Goal: Task Accomplishment & Management: Complete application form

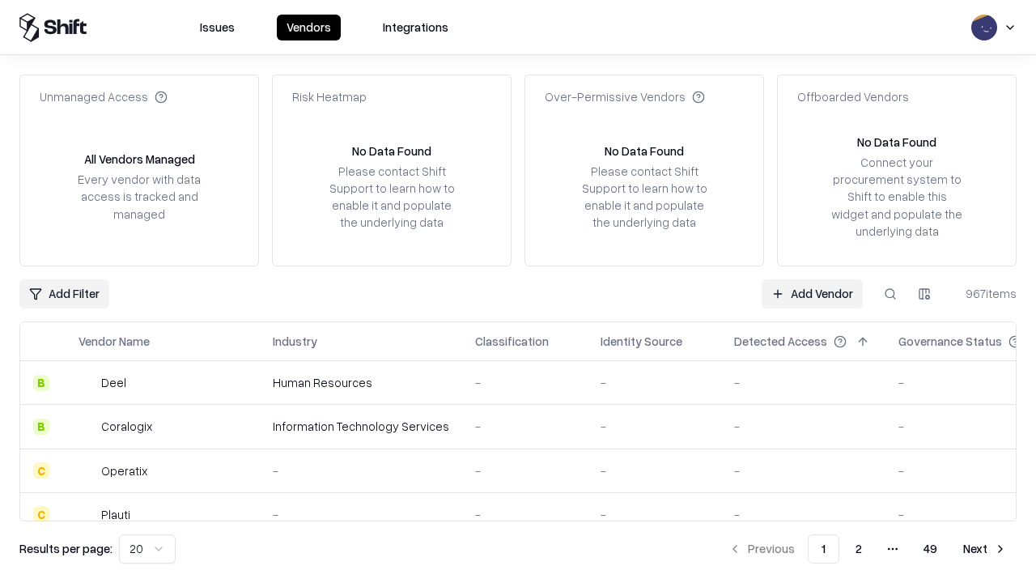
click at [812, 293] on link "Add Vendor" at bounding box center [811, 293] width 101 height 29
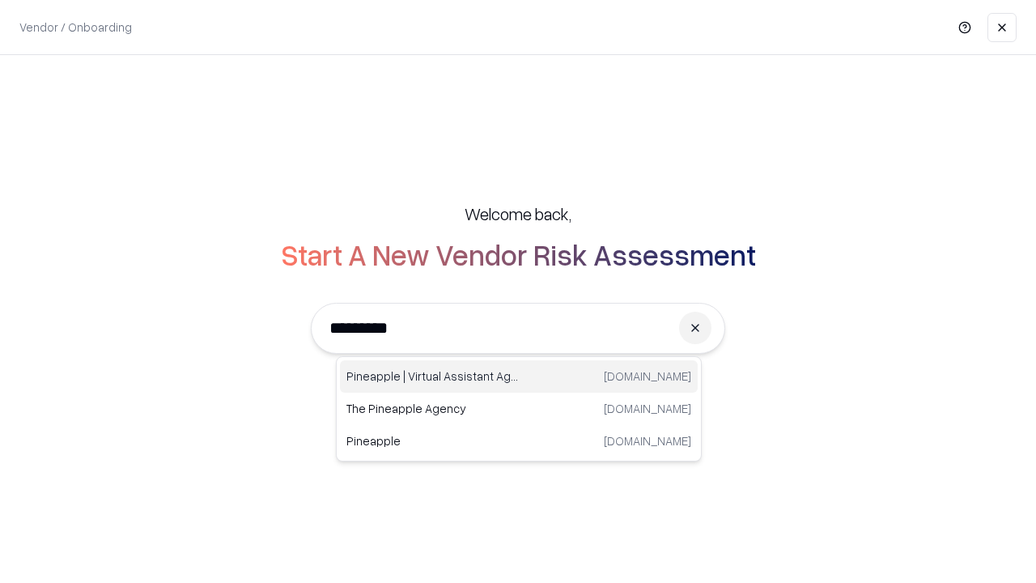
click at [519, 376] on div "Pineapple | Virtual Assistant Agency [DOMAIN_NAME]" at bounding box center [519, 376] width 358 height 32
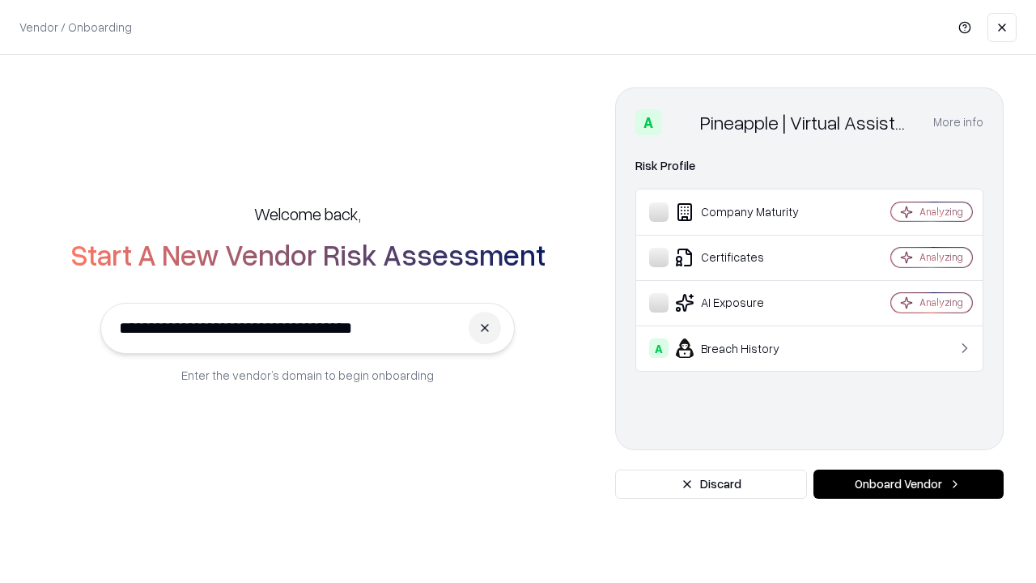
type input "**********"
click at [908, 484] on button "Onboard Vendor" at bounding box center [908, 483] width 190 height 29
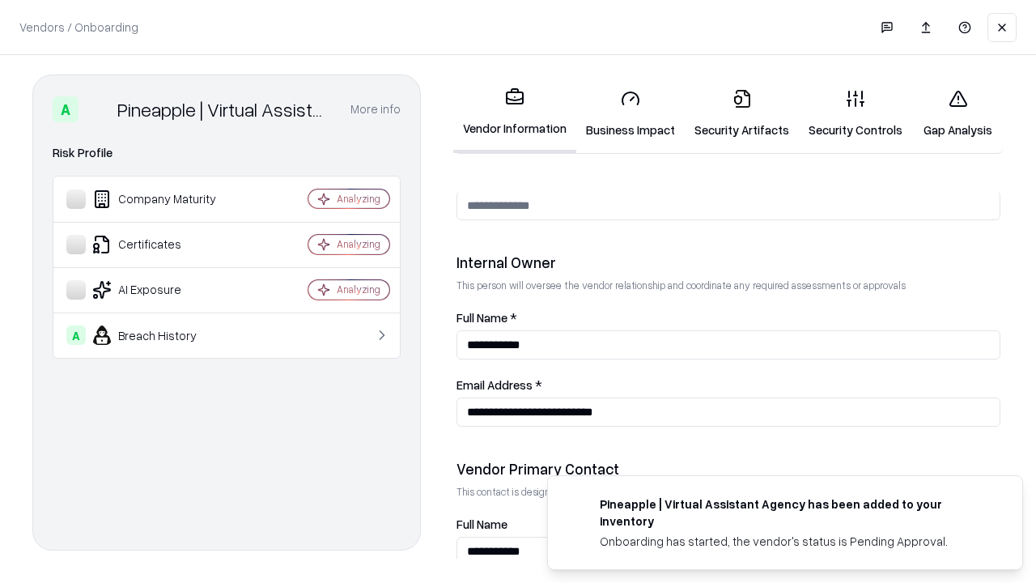
scroll to position [838, 0]
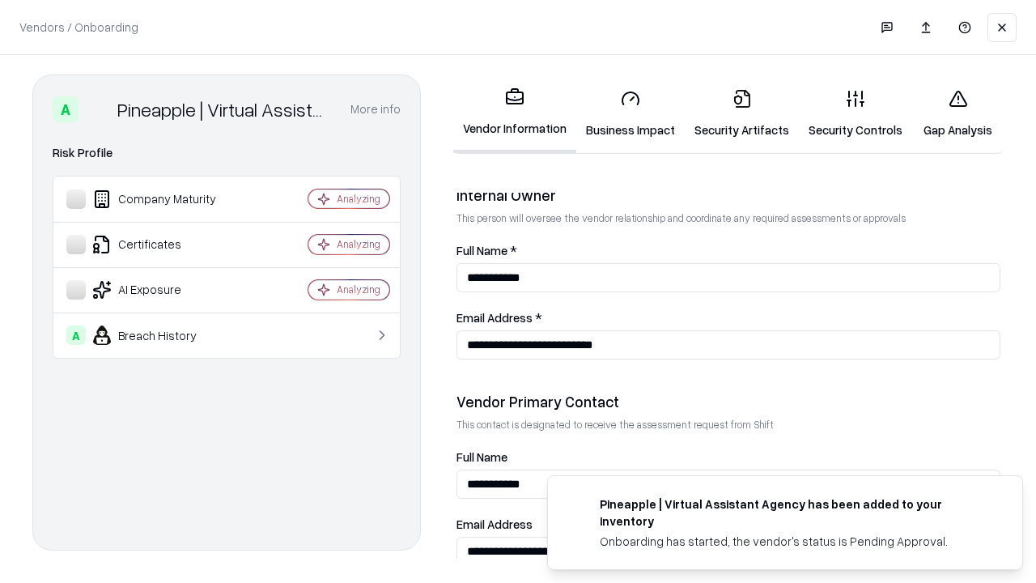
click at [630, 113] on link "Business Impact" at bounding box center [630, 113] width 108 height 75
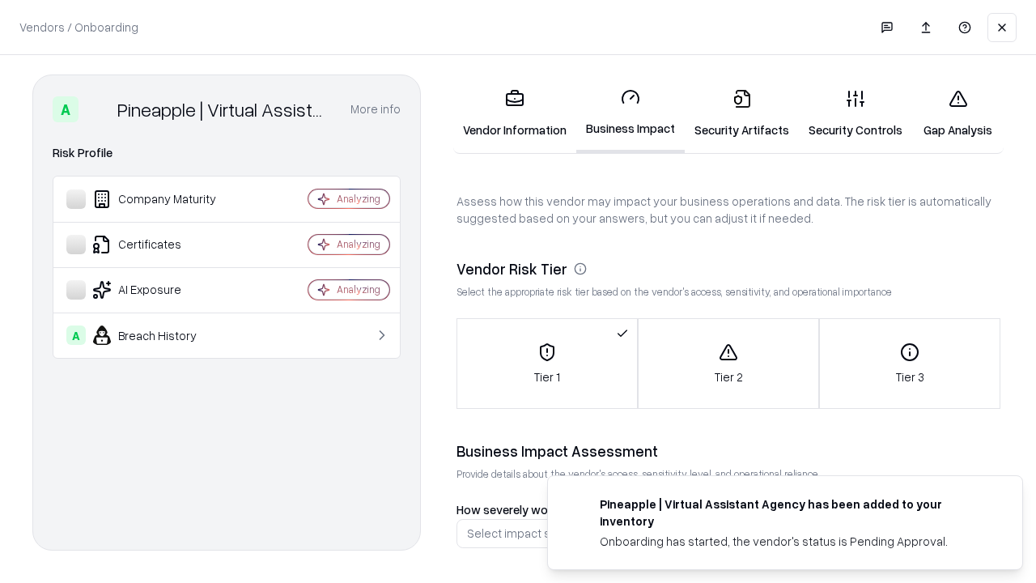
click at [741, 113] on link "Security Artifacts" at bounding box center [742, 113] width 114 height 75
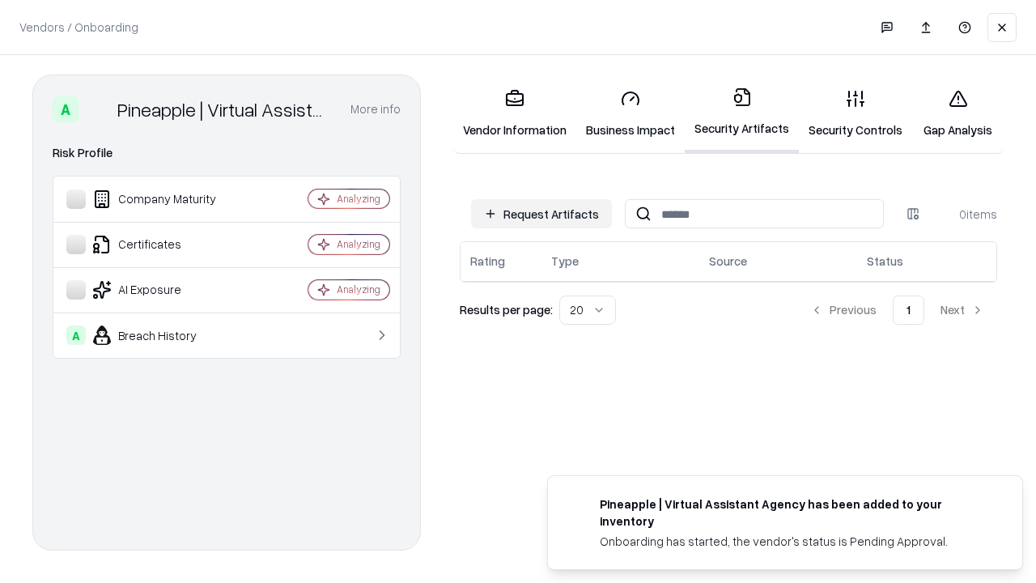
click at [541, 213] on button "Request Artifacts" at bounding box center [541, 213] width 141 height 29
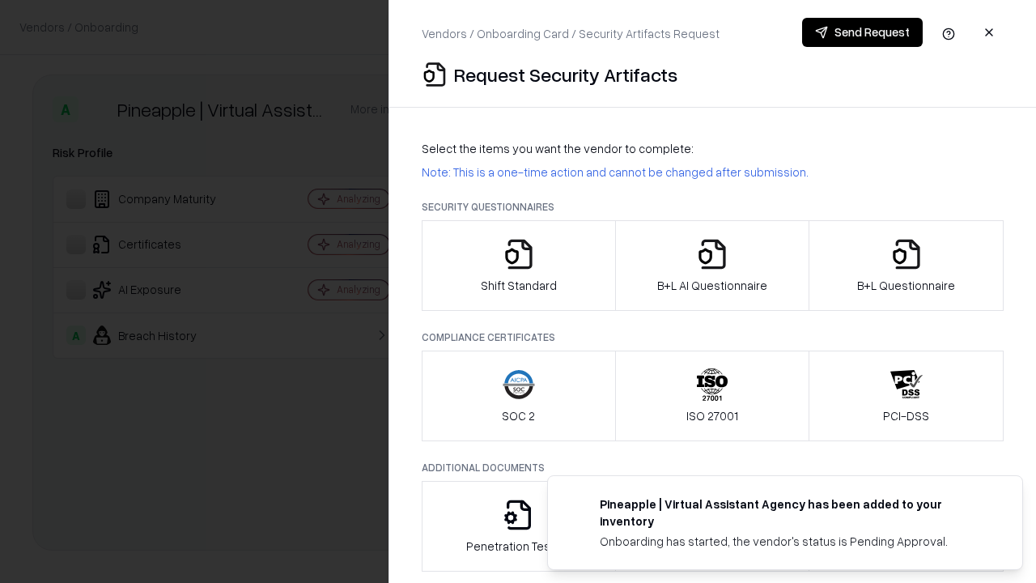
click at [518, 265] on icon "button" at bounding box center [518, 254] width 32 height 32
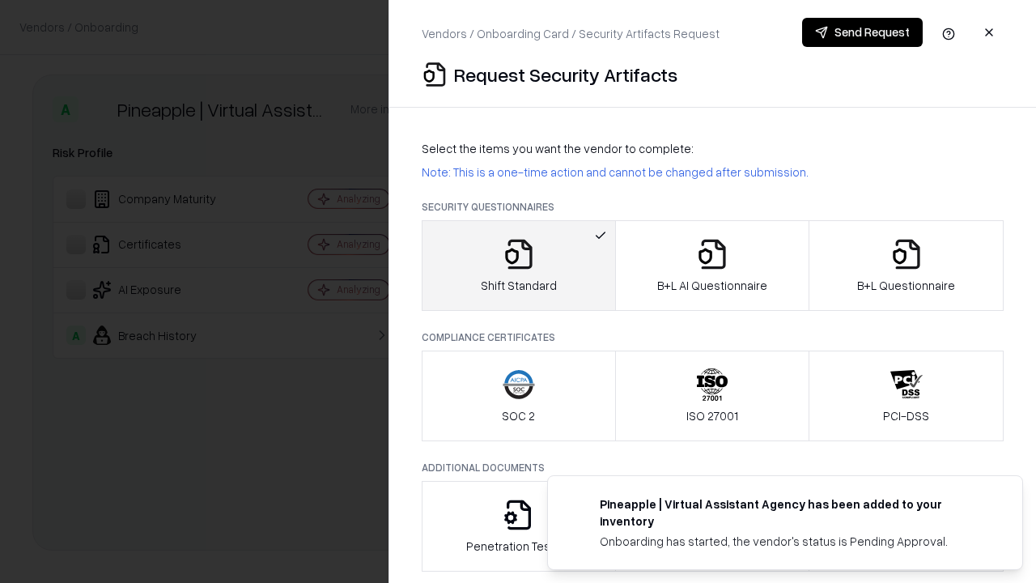
click at [862, 32] on button "Send Request" at bounding box center [862, 32] width 121 height 29
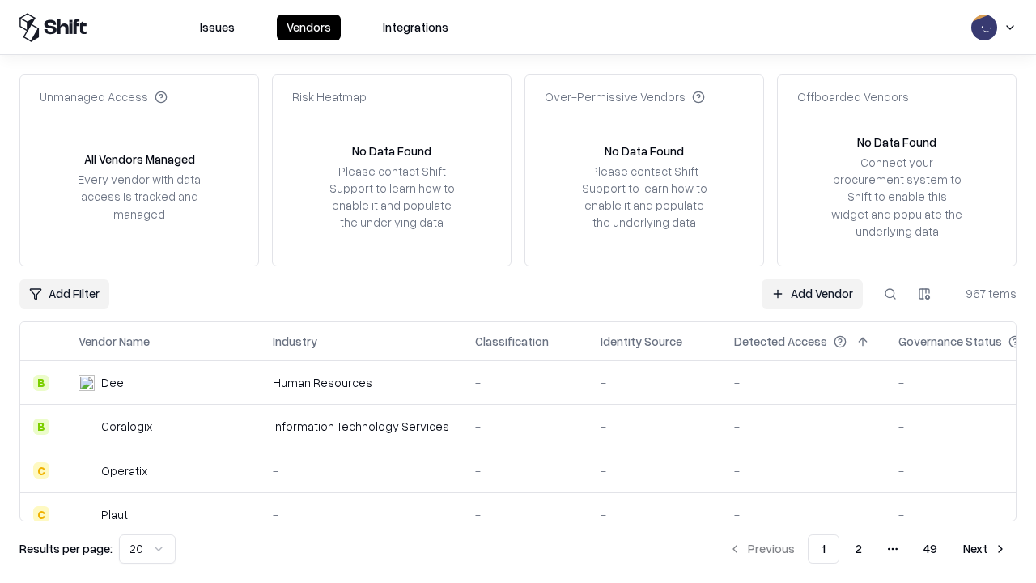
click at [890, 293] on button at bounding box center [889, 293] width 29 height 29
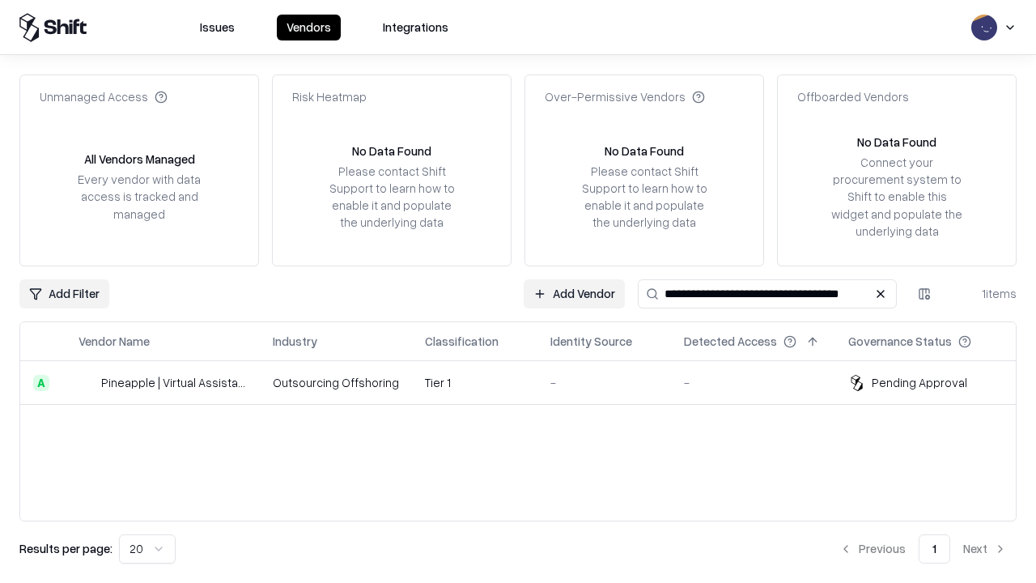
type input "**********"
click at [528, 382] on td "Tier 1" at bounding box center [474, 383] width 125 height 44
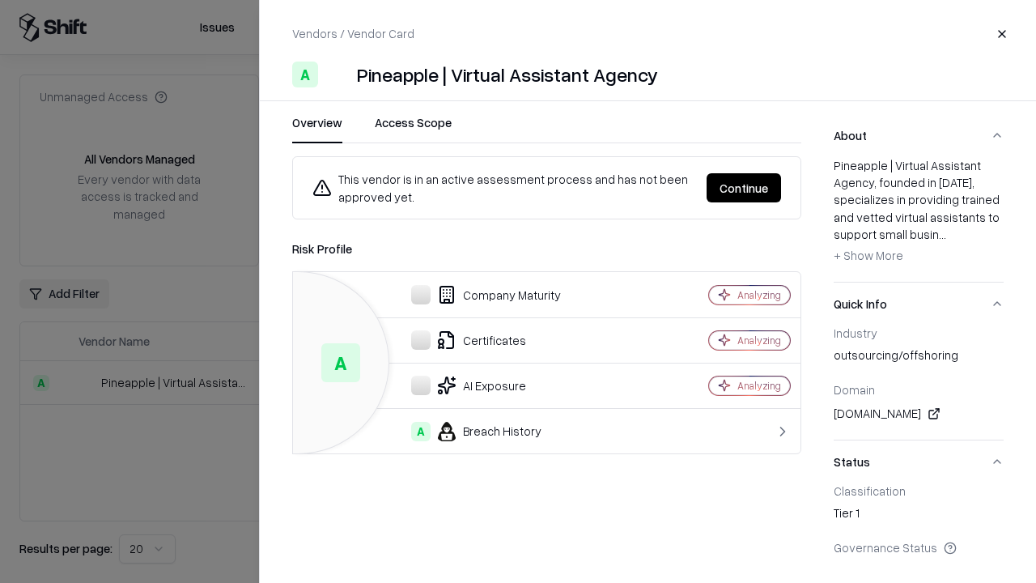
click at [744, 188] on button "Continue" at bounding box center [743, 187] width 74 height 29
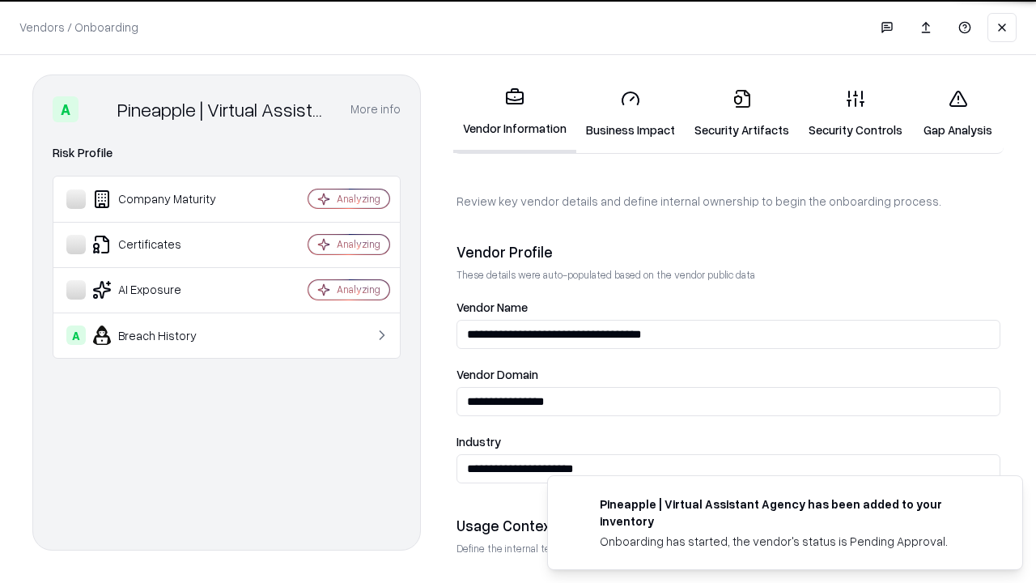
click at [741, 113] on link "Security Artifacts" at bounding box center [742, 113] width 114 height 75
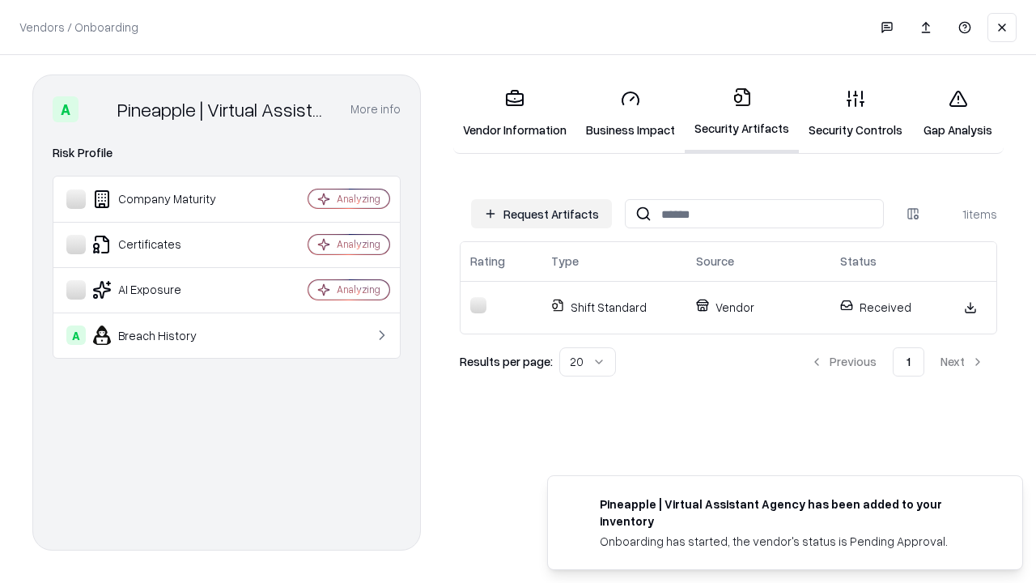
click at [957, 113] on link "Gap Analysis" at bounding box center [957, 113] width 91 height 75
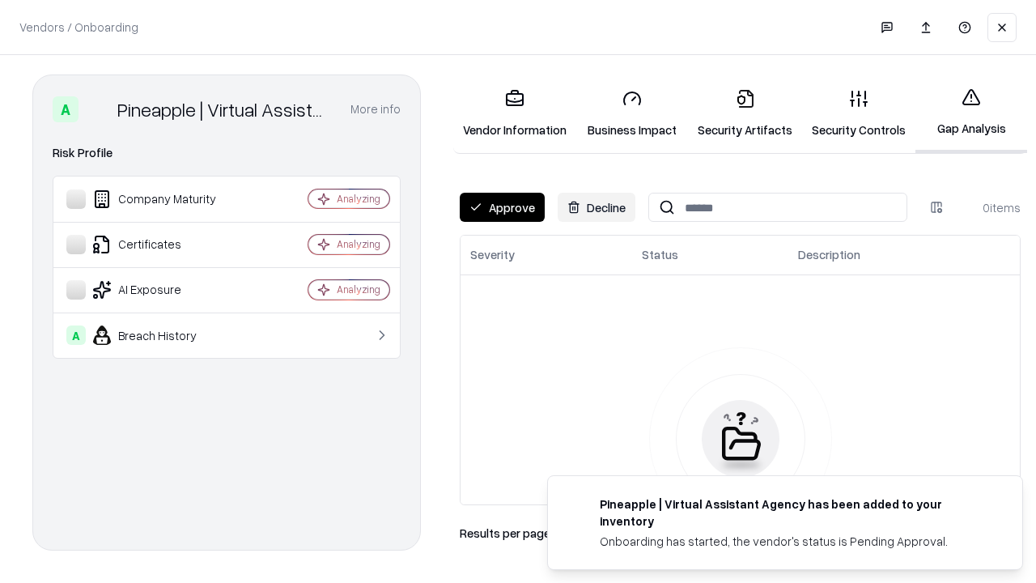
click at [502, 207] on button "Approve" at bounding box center [502, 207] width 85 height 29
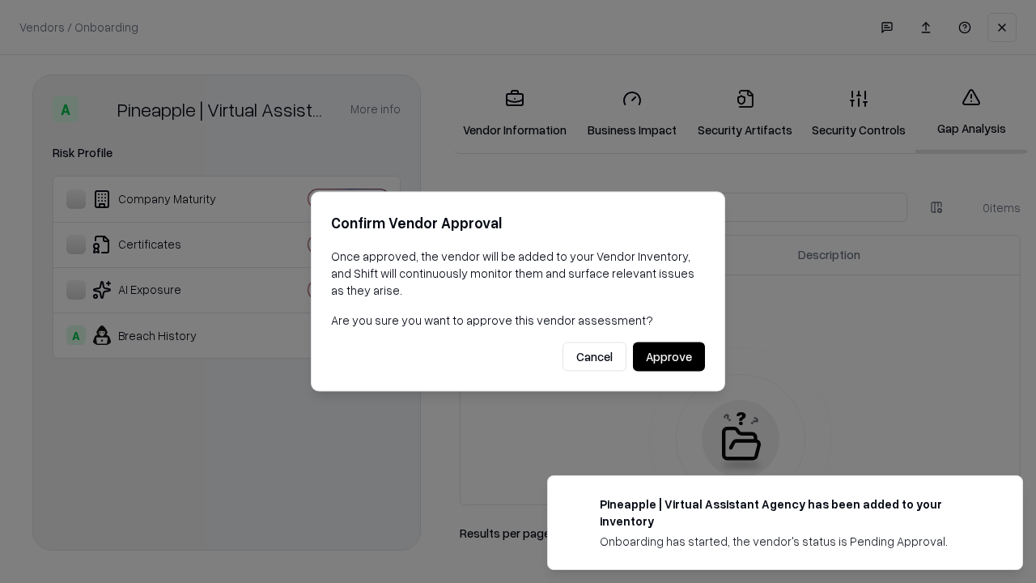
click at [668, 356] on button "Approve" at bounding box center [669, 356] width 72 height 29
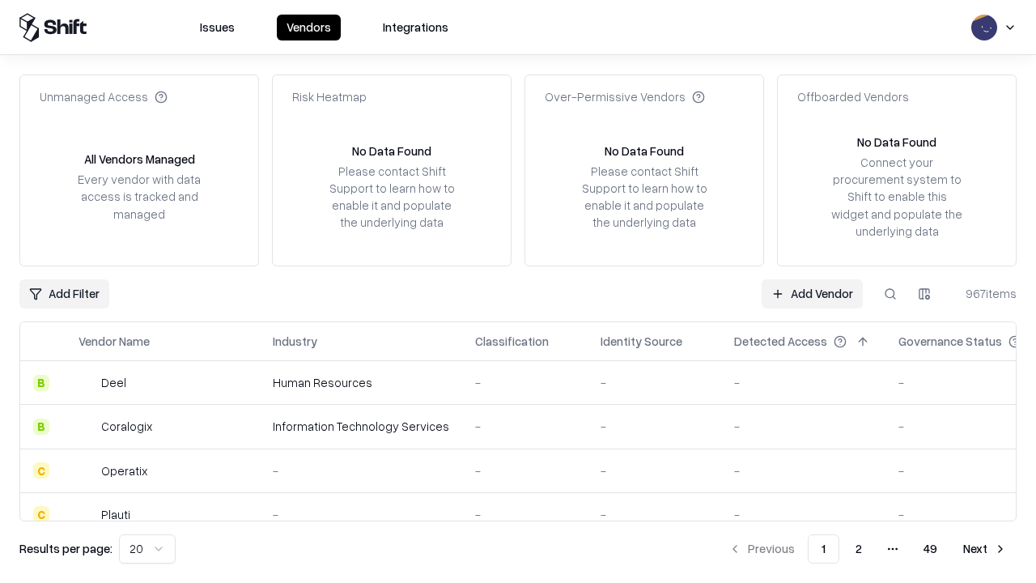
type input "**********"
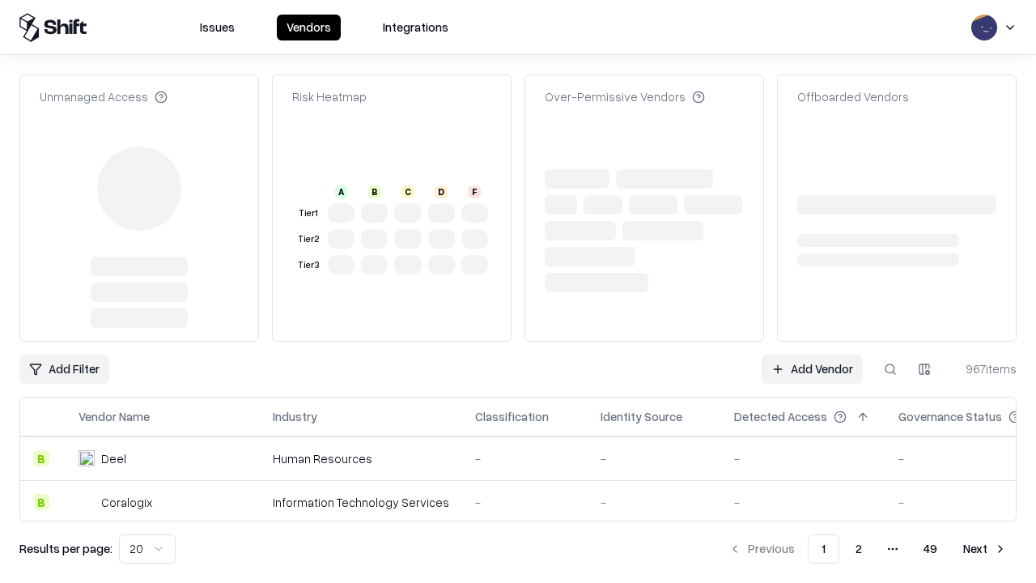
click at [812, 354] on link "Add Vendor" at bounding box center [811, 368] width 101 height 29
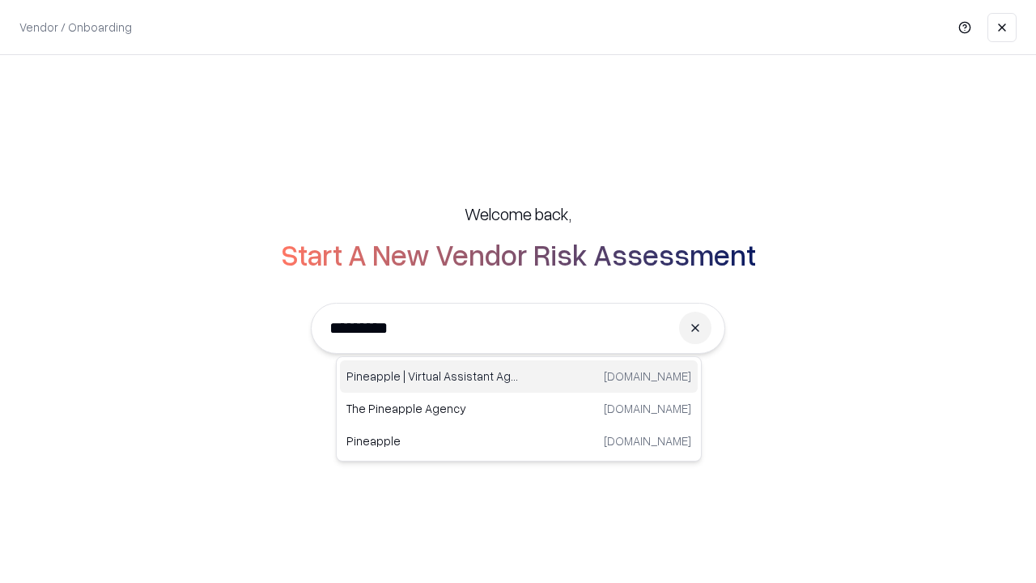
click at [519, 376] on div "Pineapple | Virtual Assistant Agency [DOMAIN_NAME]" at bounding box center [519, 376] width 358 height 32
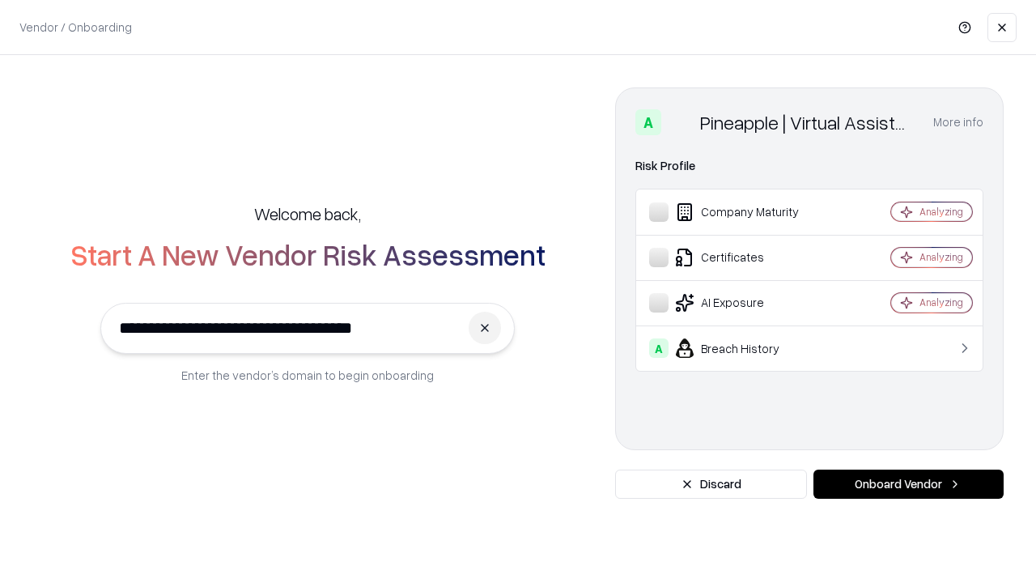
type input "**********"
click at [908, 484] on button "Onboard Vendor" at bounding box center [908, 483] width 190 height 29
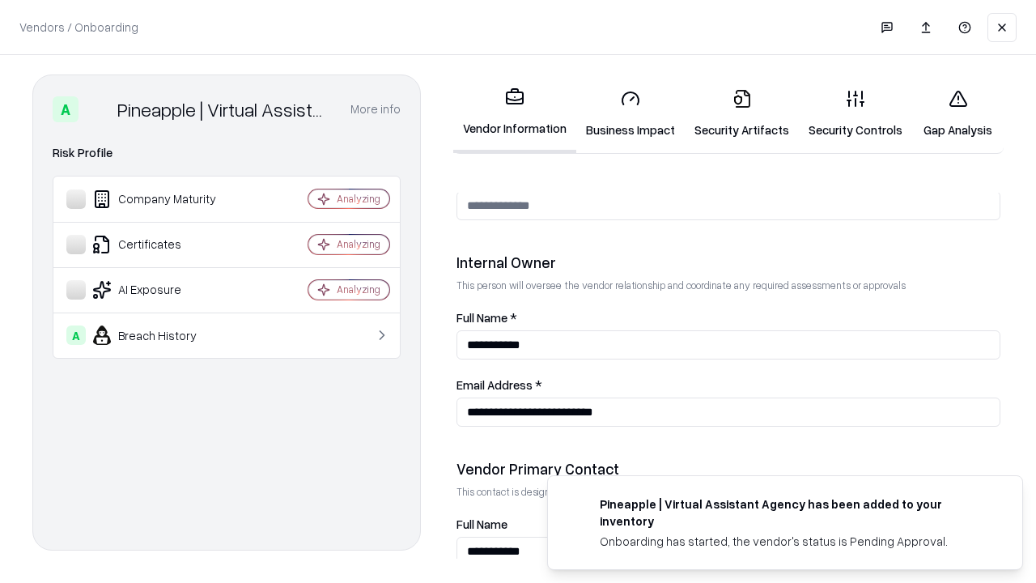
scroll to position [838, 0]
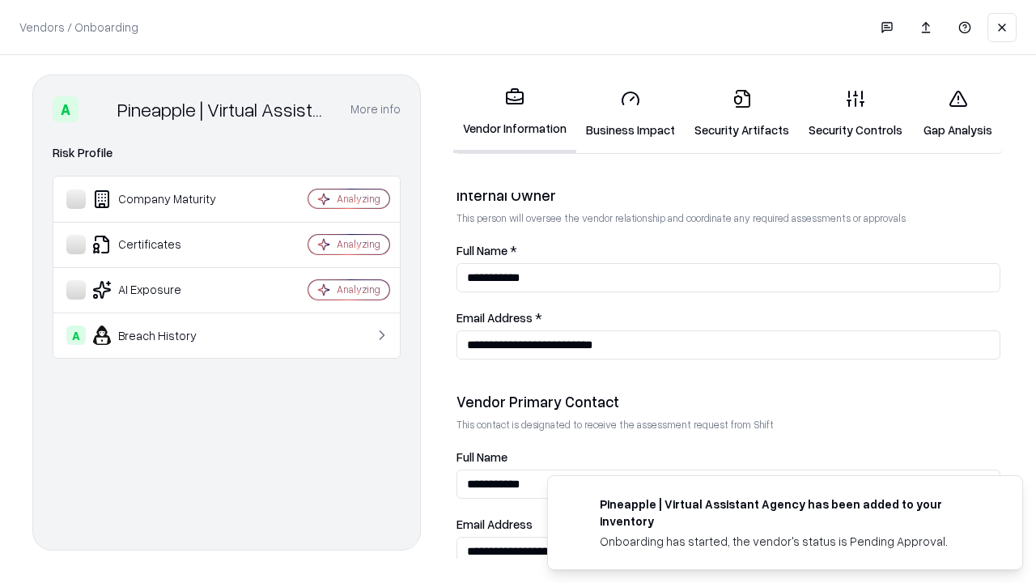
click at [957, 113] on link "Gap Analysis" at bounding box center [957, 113] width 91 height 75
